Goal: Answer question/provide support: Share knowledge or assist other users

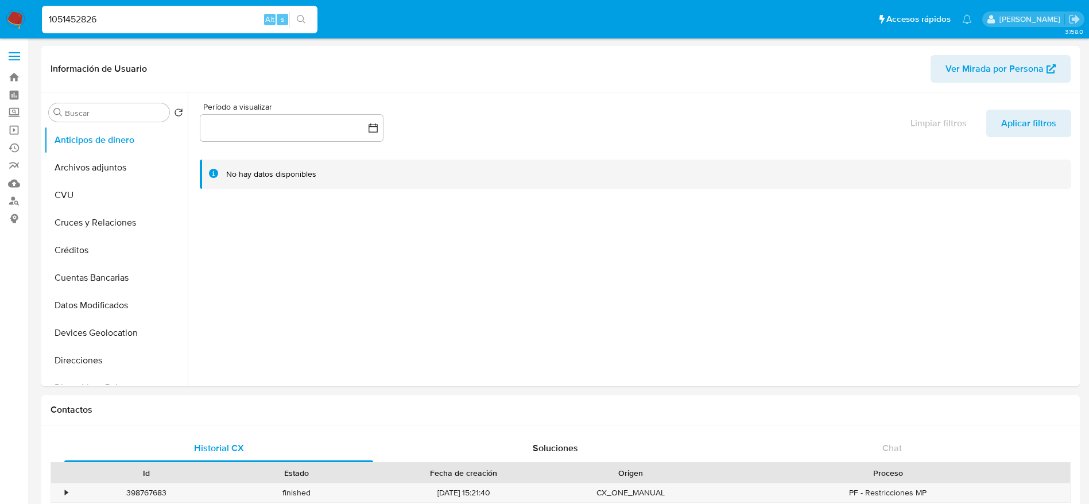
scroll to position [931, 0]
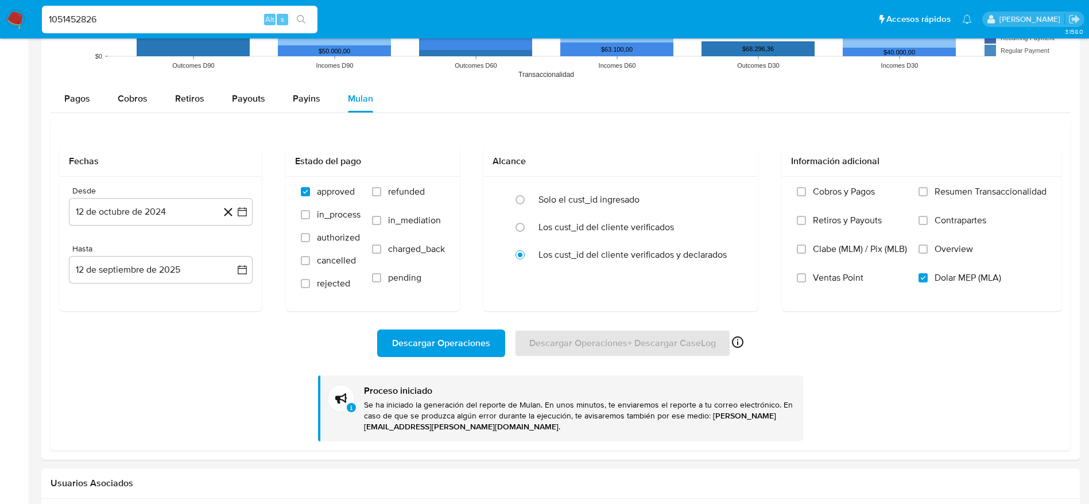
click at [9, 25] on img at bounding box center [16, 20] width 20 height 20
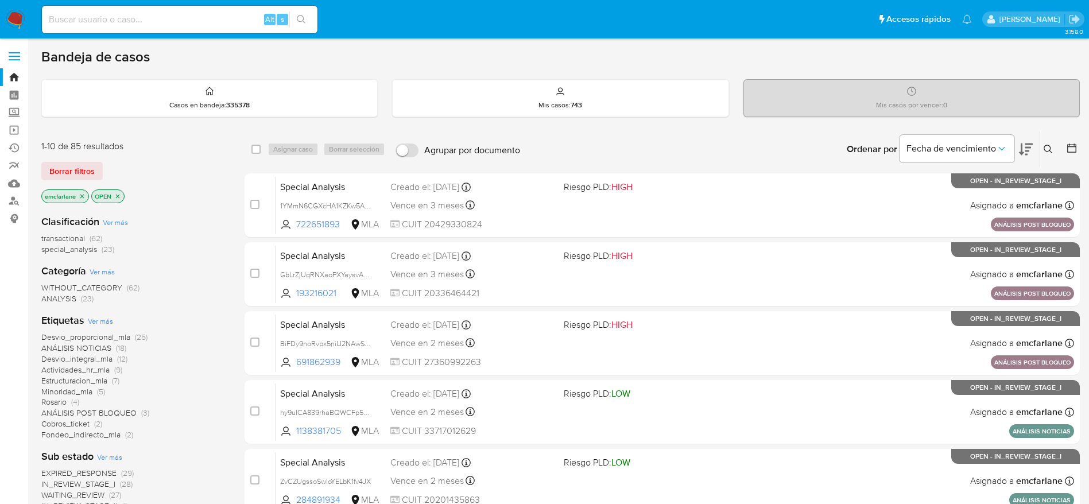
click at [181, 19] on input at bounding box center [179, 19] width 275 height 15
paste input "a2qToUpb4xhKt34TpYltOwU6"
type input "a2qToUpb4xhKt34TpYltOwU6"
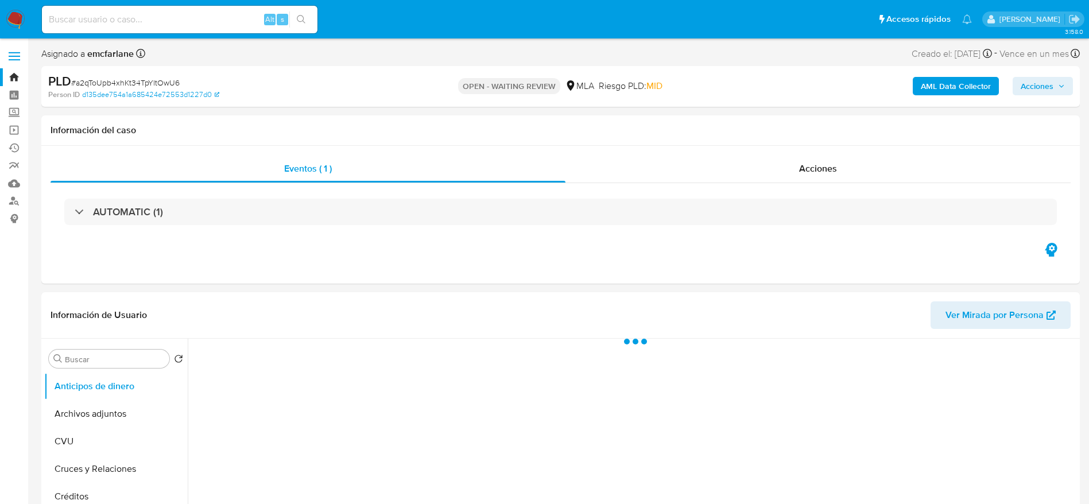
select select "10"
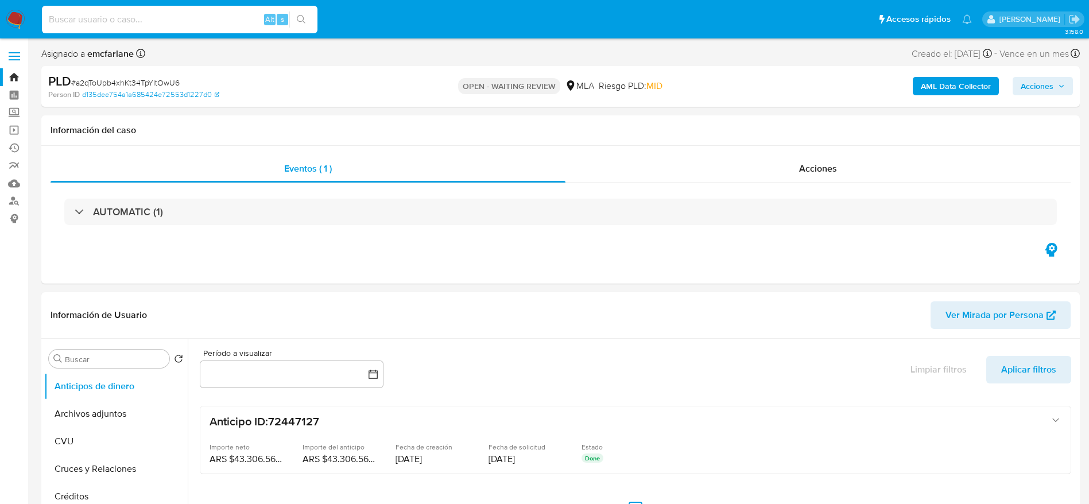
click at [212, 17] on input at bounding box center [179, 19] width 275 height 15
paste input "LIlo5IaMerOmE6oHWDdtbQLD"
type input "LIlo5IaMerOmE6oHWDdtbQLD"
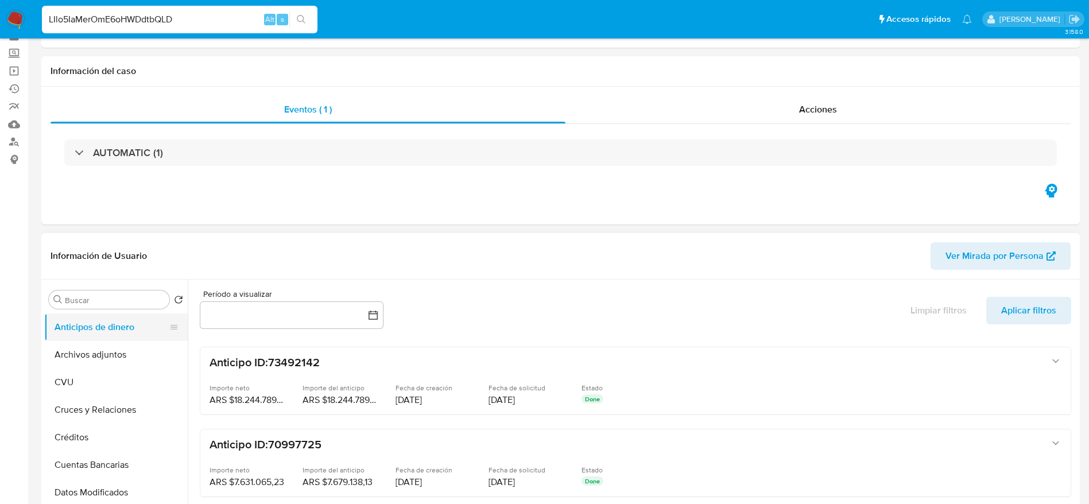
select select "10"
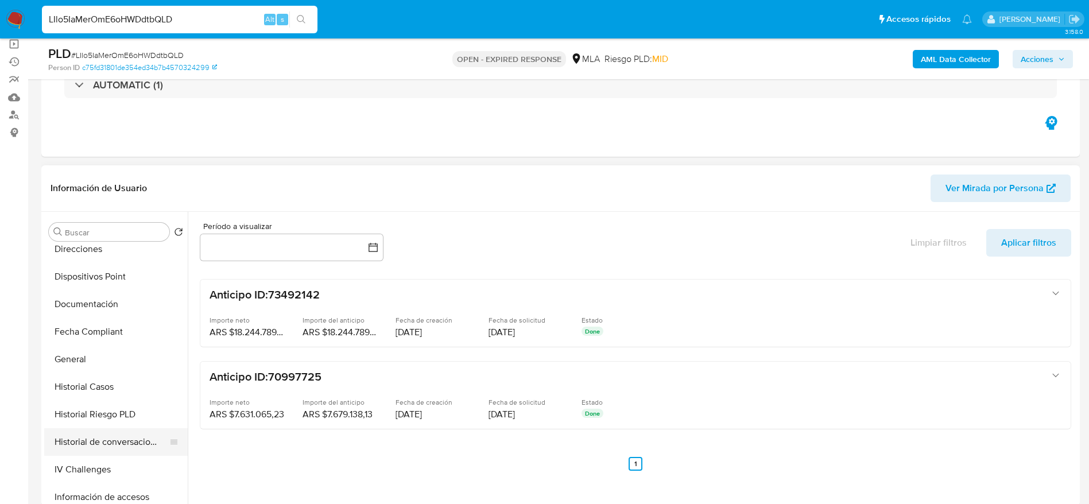
scroll to position [258, 0]
drag, startPoint x: 106, startPoint y: 357, endPoint x: 108, endPoint y: 351, distance: 6.7
click at [106, 356] on button "Historial Casos" at bounding box center [111, 359] width 134 height 28
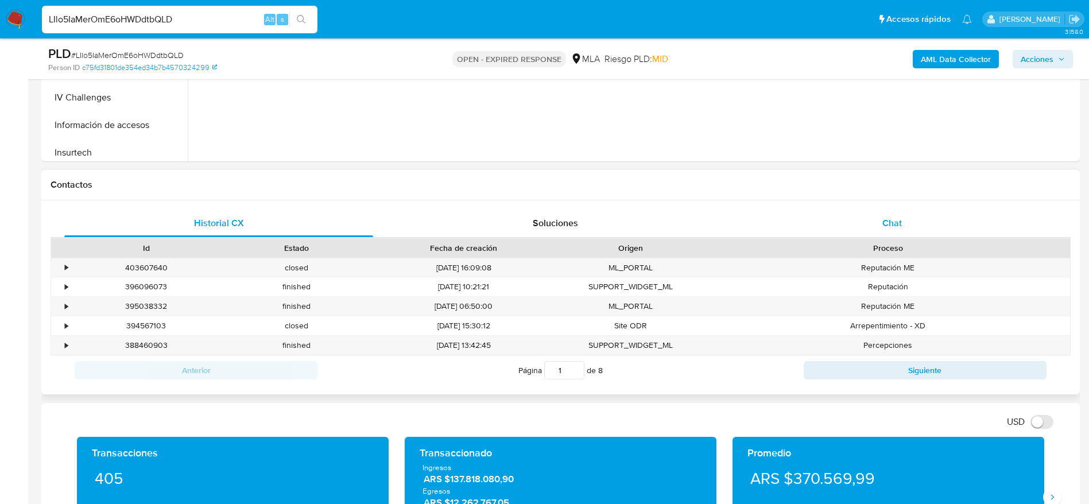
click at [864, 212] on div "Chat" at bounding box center [891, 223] width 309 height 28
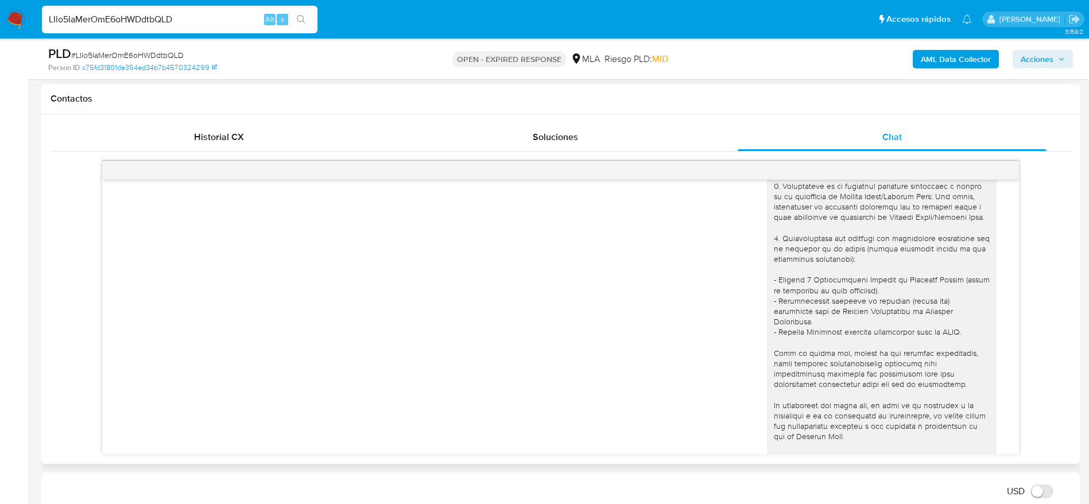
scroll to position [0, 0]
